Goal: Information Seeking & Learning: Understand process/instructions

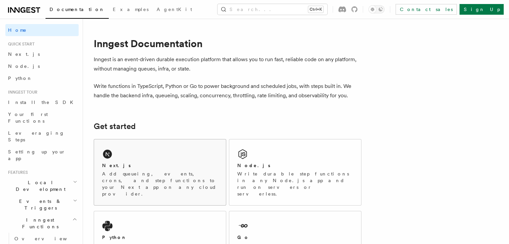
click at [172, 152] on div "Next.js Add queueing, events, crons, and step functions to your Next app on any…" at bounding box center [160, 173] width 132 height 66
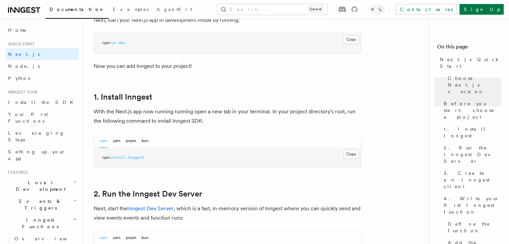
scroll to position [315, 0]
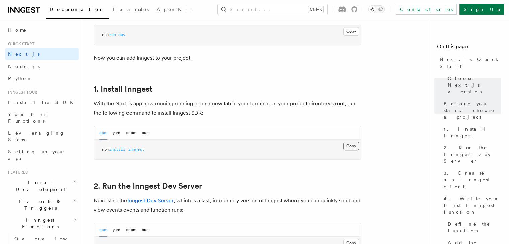
click at [352, 145] on button "Copy Copied" at bounding box center [351, 146] width 16 height 9
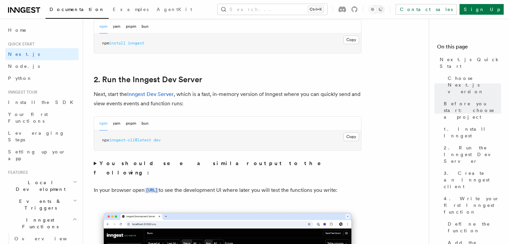
scroll to position [426, 0]
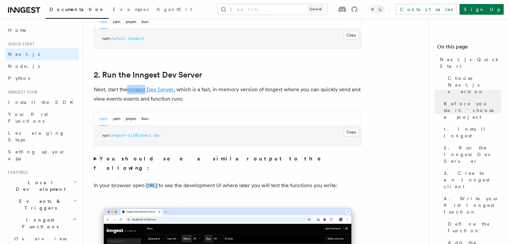
drag, startPoint x: 128, startPoint y: 88, endPoint x: 147, endPoint y: 87, distance: 19.1
click at [147, 87] on p "Next, start the Inngest Dev Server , which is a fast, in-memory version of Inng…" at bounding box center [228, 94] width 268 height 19
copy p "Inngest"
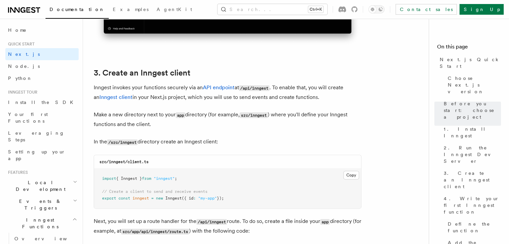
scroll to position [749, 0]
click at [143, 140] on p "In the /src/inngest directory create an Inngest client:" at bounding box center [228, 142] width 268 height 10
drag, startPoint x: 139, startPoint y: 141, endPoint x: 122, endPoint y: 143, distance: 17.8
click at [122, 143] on code "/src/inngest" at bounding box center [122, 142] width 30 height 6
copy code "inngest"
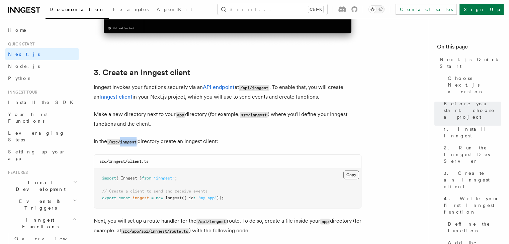
click at [353, 174] on button "Copy Copied" at bounding box center [351, 175] width 16 height 9
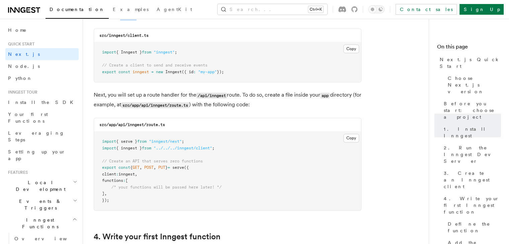
scroll to position [902, 0]
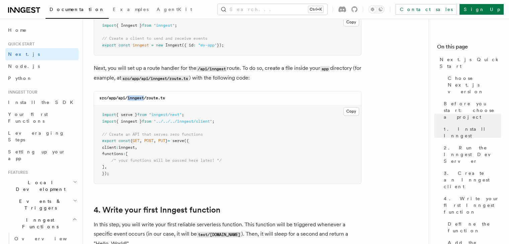
drag, startPoint x: 129, startPoint y: 99, endPoint x: 144, endPoint y: 100, distance: 15.1
click at [144, 100] on code "src/app/api/inngest/route.ts" at bounding box center [132, 98] width 66 height 5
copy code "inngest"
click at [347, 112] on button "Copy Copied" at bounding box center [351, 111] width 16 height 9
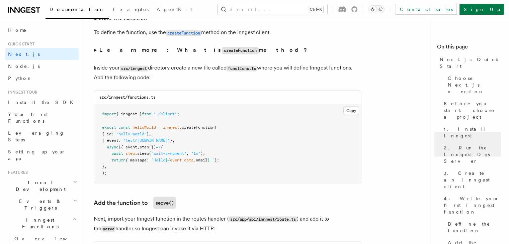
scroll to position [1153, 0]
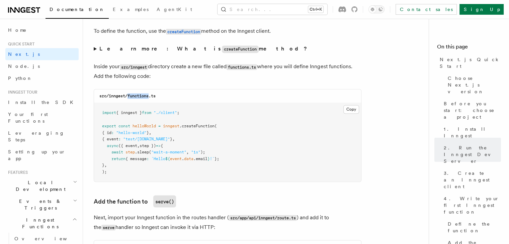
drag, startPoint x: 129, startPoint y: 97, endPoint x: 150, endPoint y: 99, distance: 21.9
click at [150, 98] on code "src/inngest/functions.ts" at bounding box center [127, 96] width 56 height 5
copy code "functions"
